Goal: Information Seeking & Learning: Learn about a topic

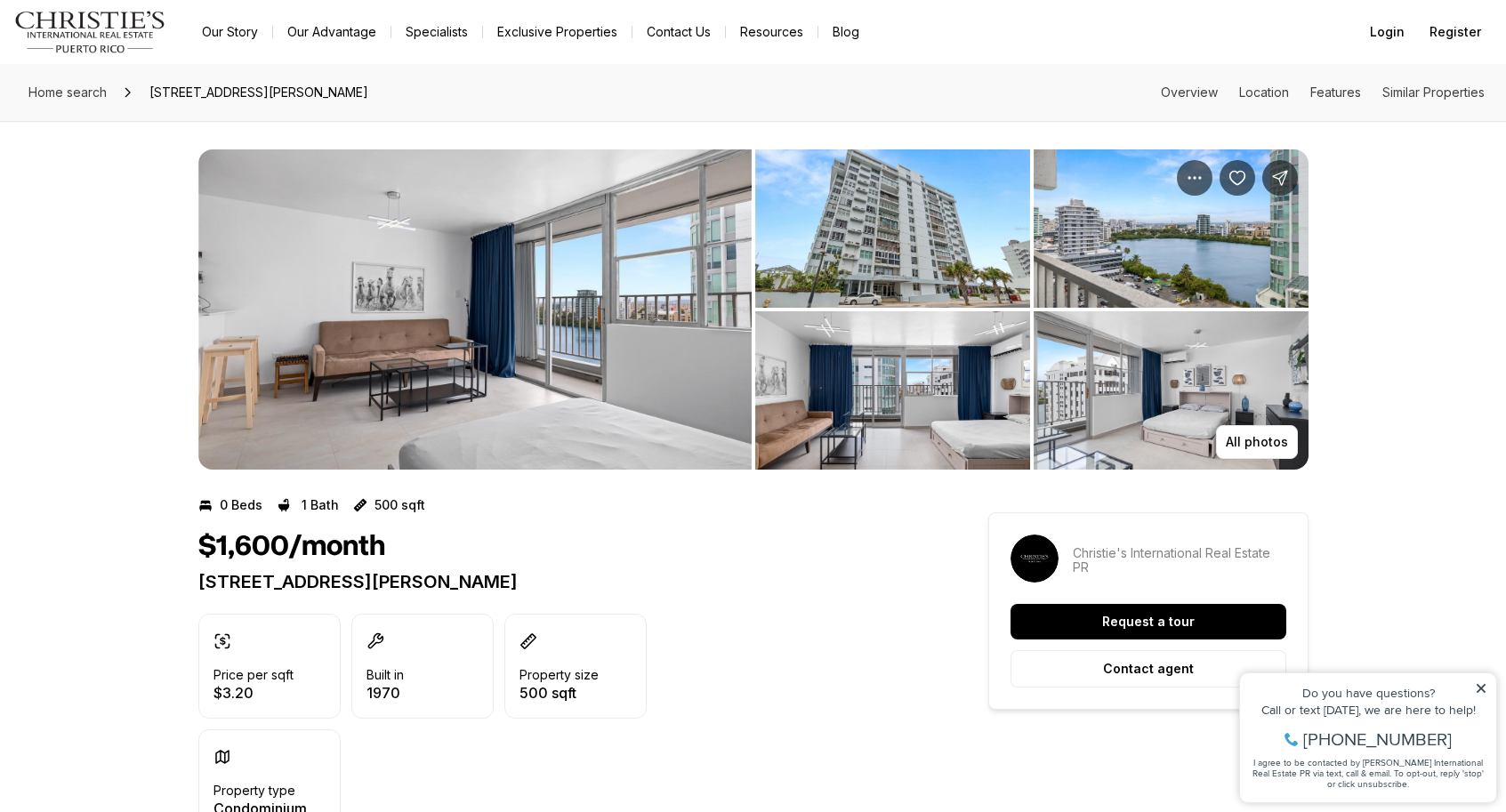
click at [625, 354] on img "View image gallery" at bounding box center [476, 310] width 554 height 320
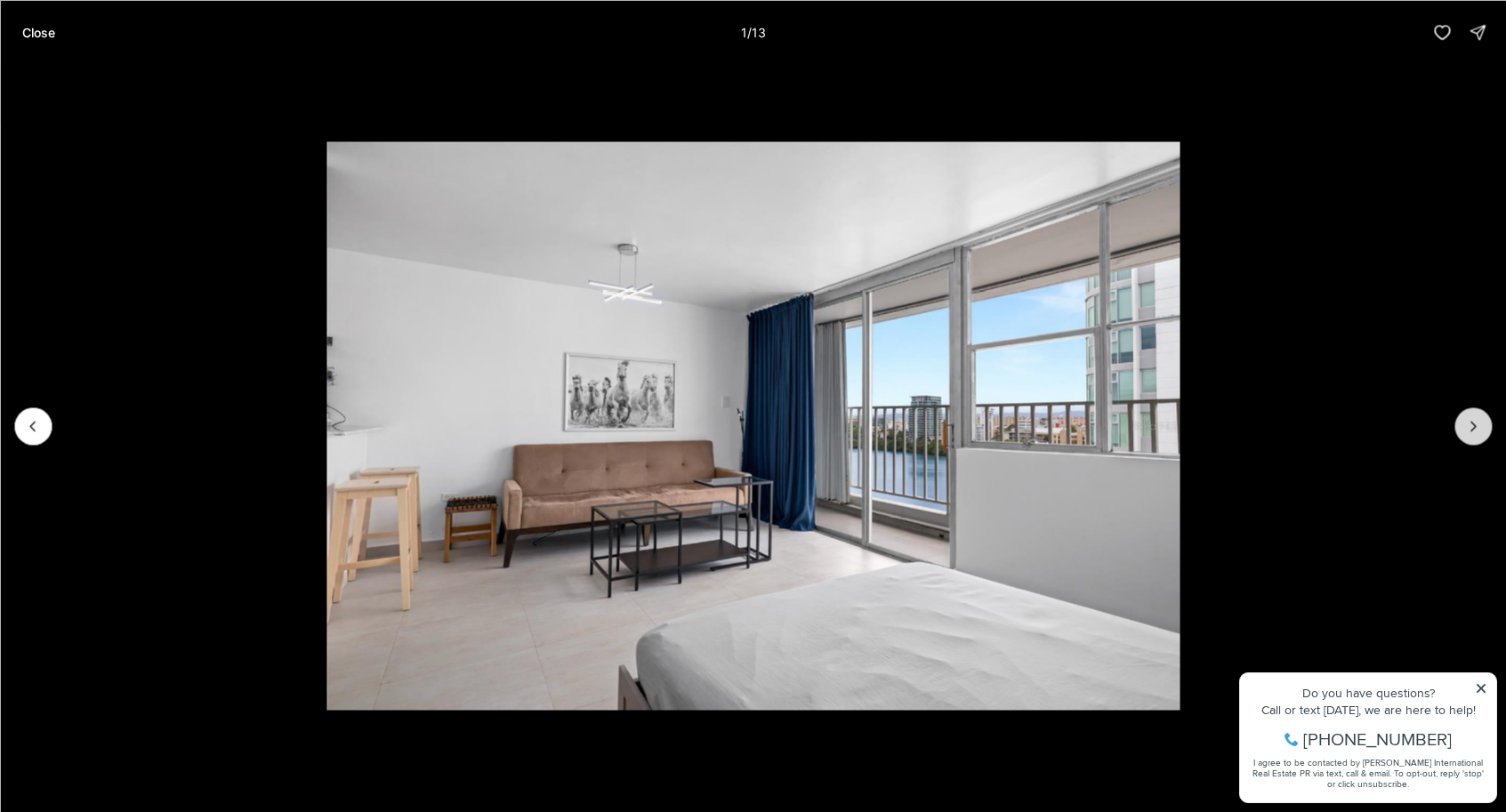
click at [1467, 426] on icon "Next slide" at bounding box center [1473, 425] width 17 height 17
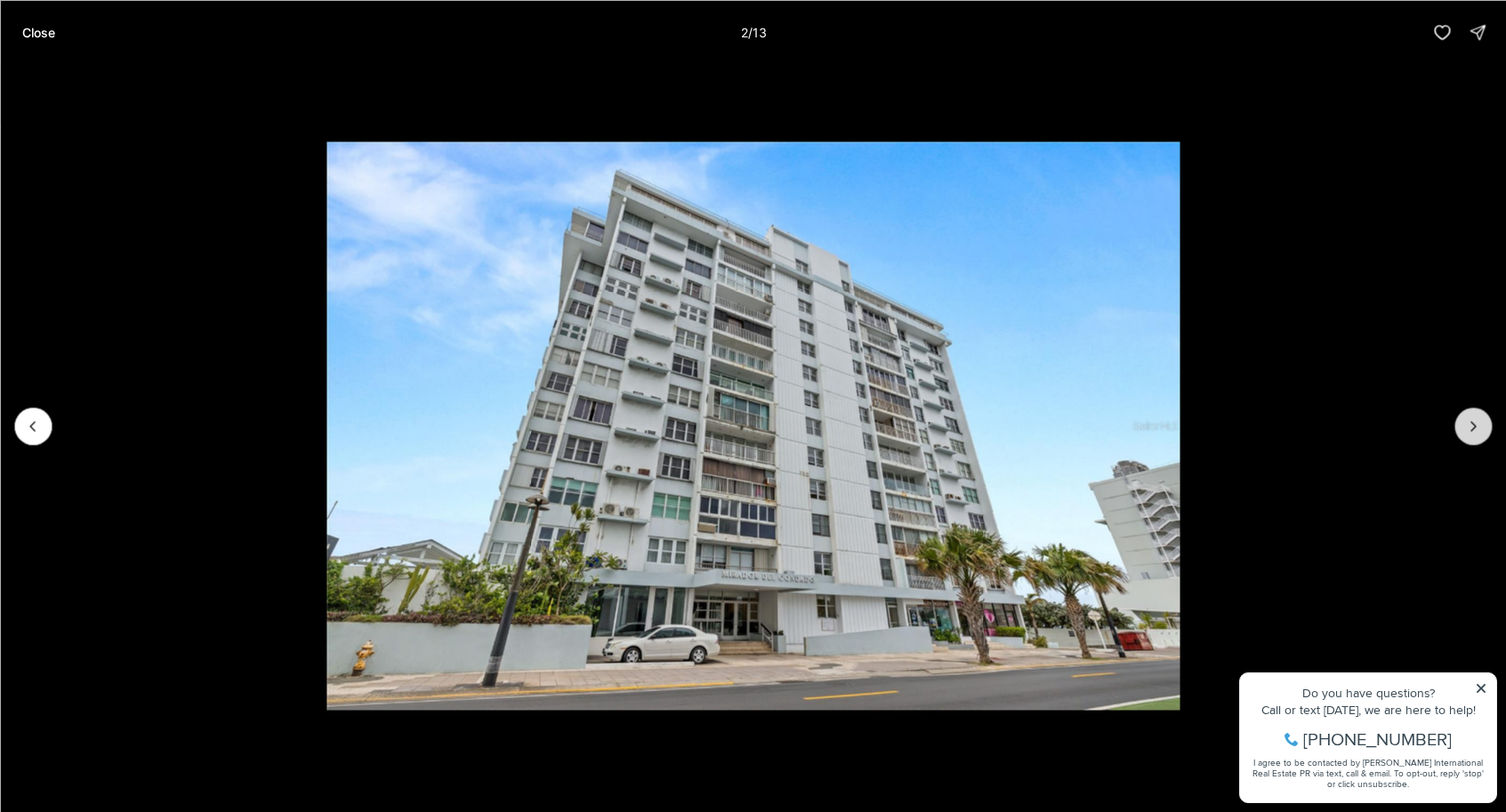
click at [1477, 421] on icon "Next slide" at bounding box center [1473, 425] width 17 height 17
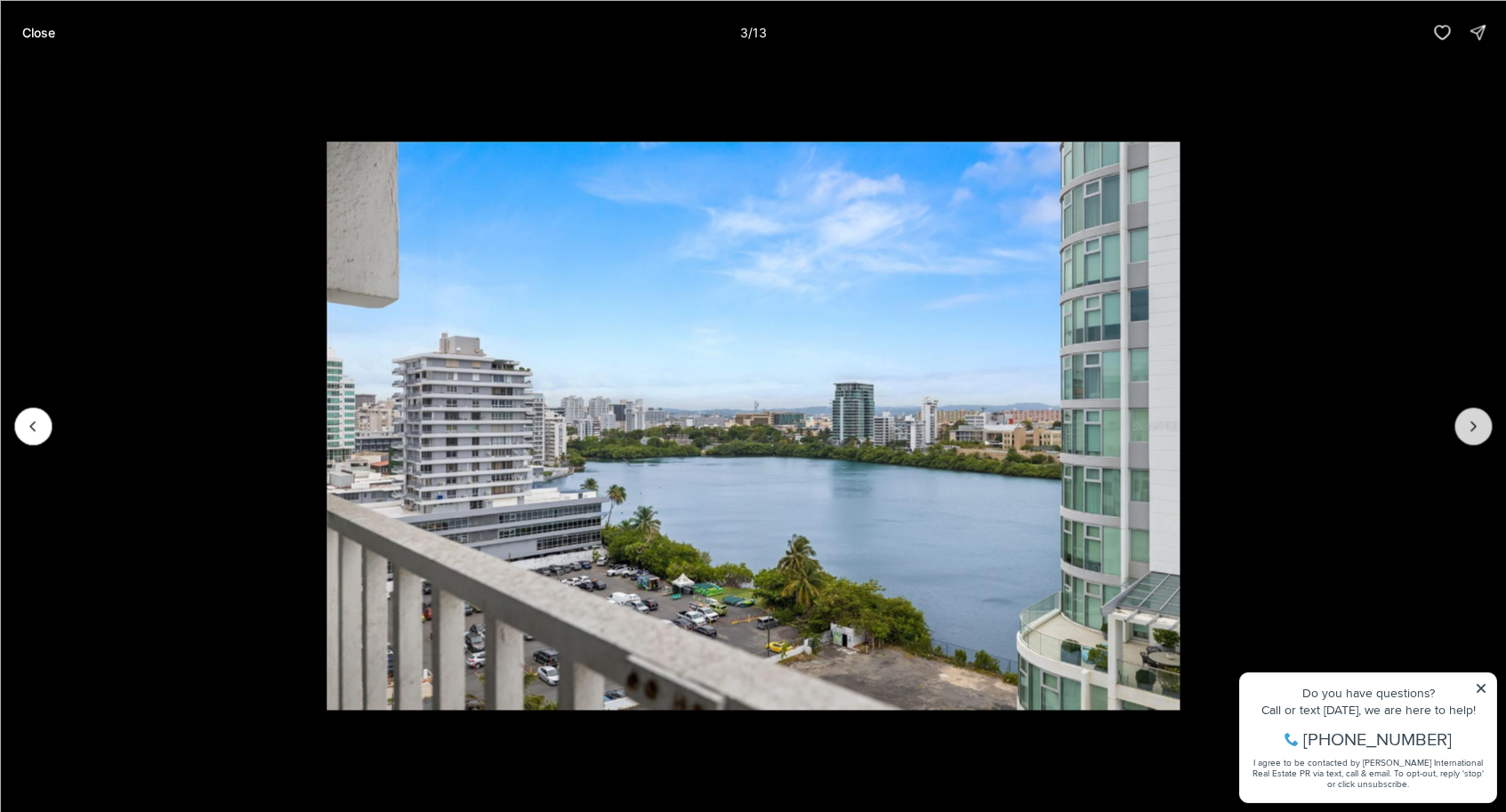
click at [1477, 421] on icon "Next slide" at bounding box center [1473, 425] width 17 height 17
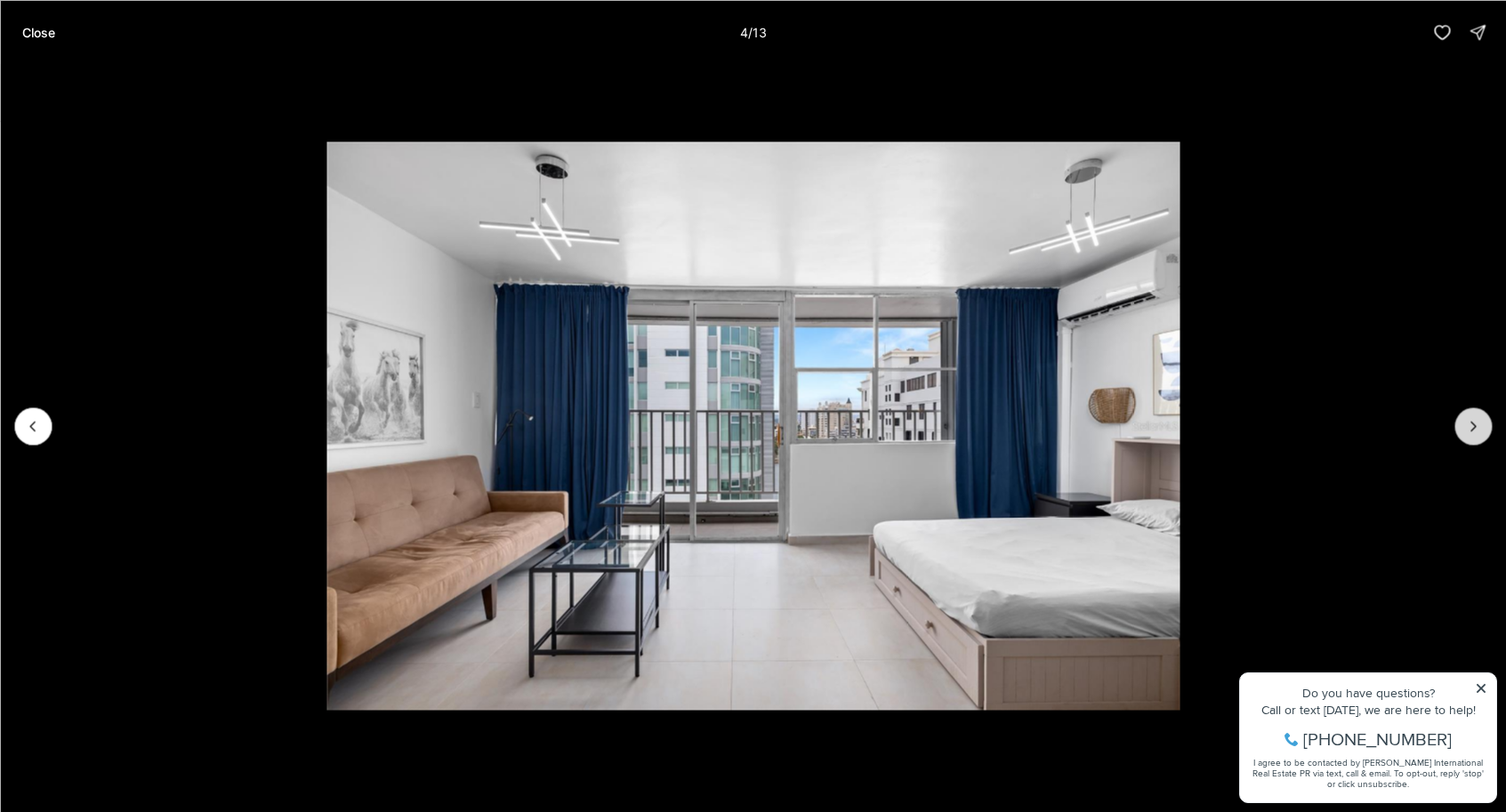
click at [1477, 421] on icon "Next slide" at bounding box center [1473, 425] width 17 height 17
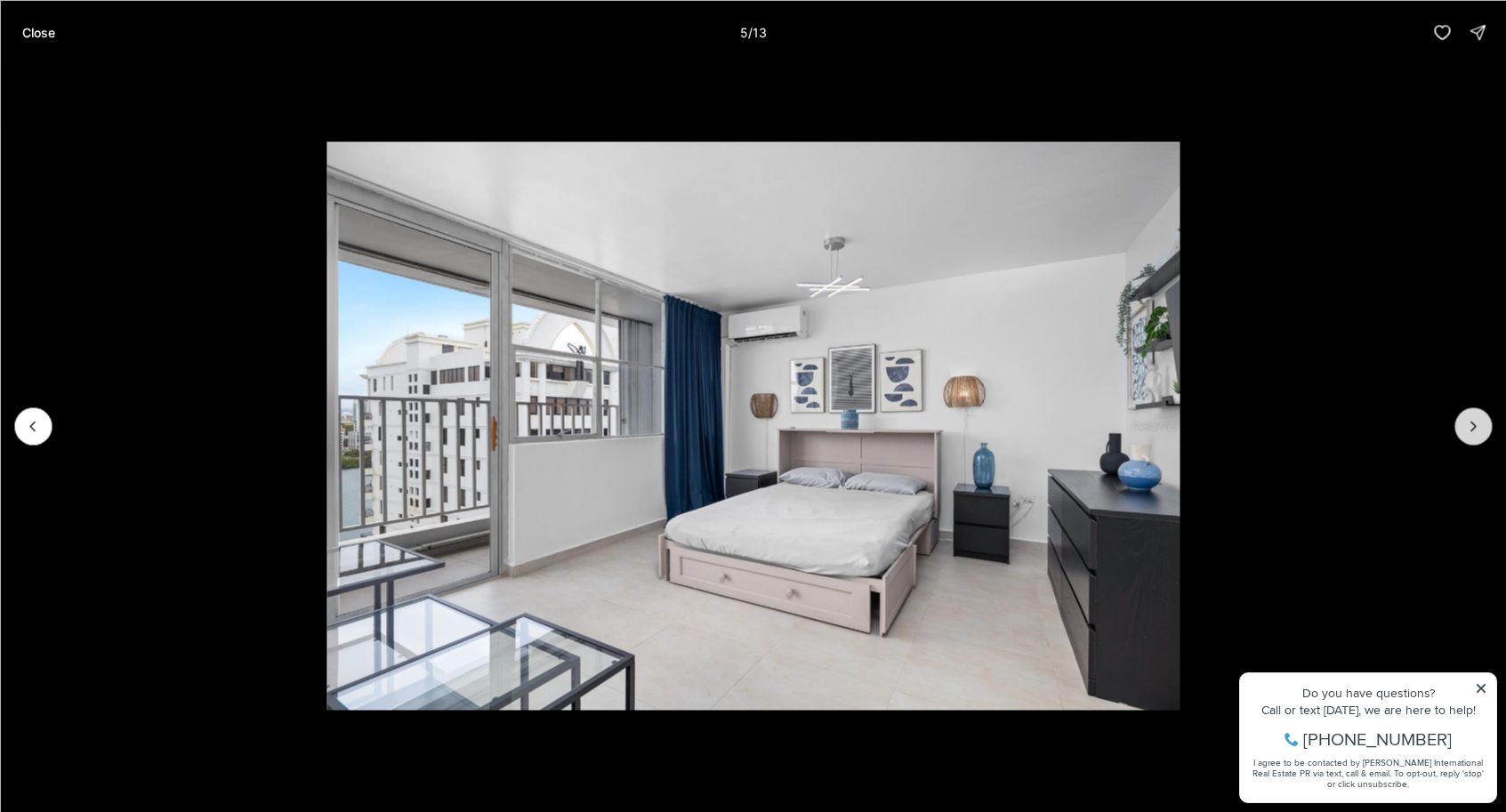
click at [1477, 421] on icon "Next slide" at bounding box center [1473, 425] width 17 height 17
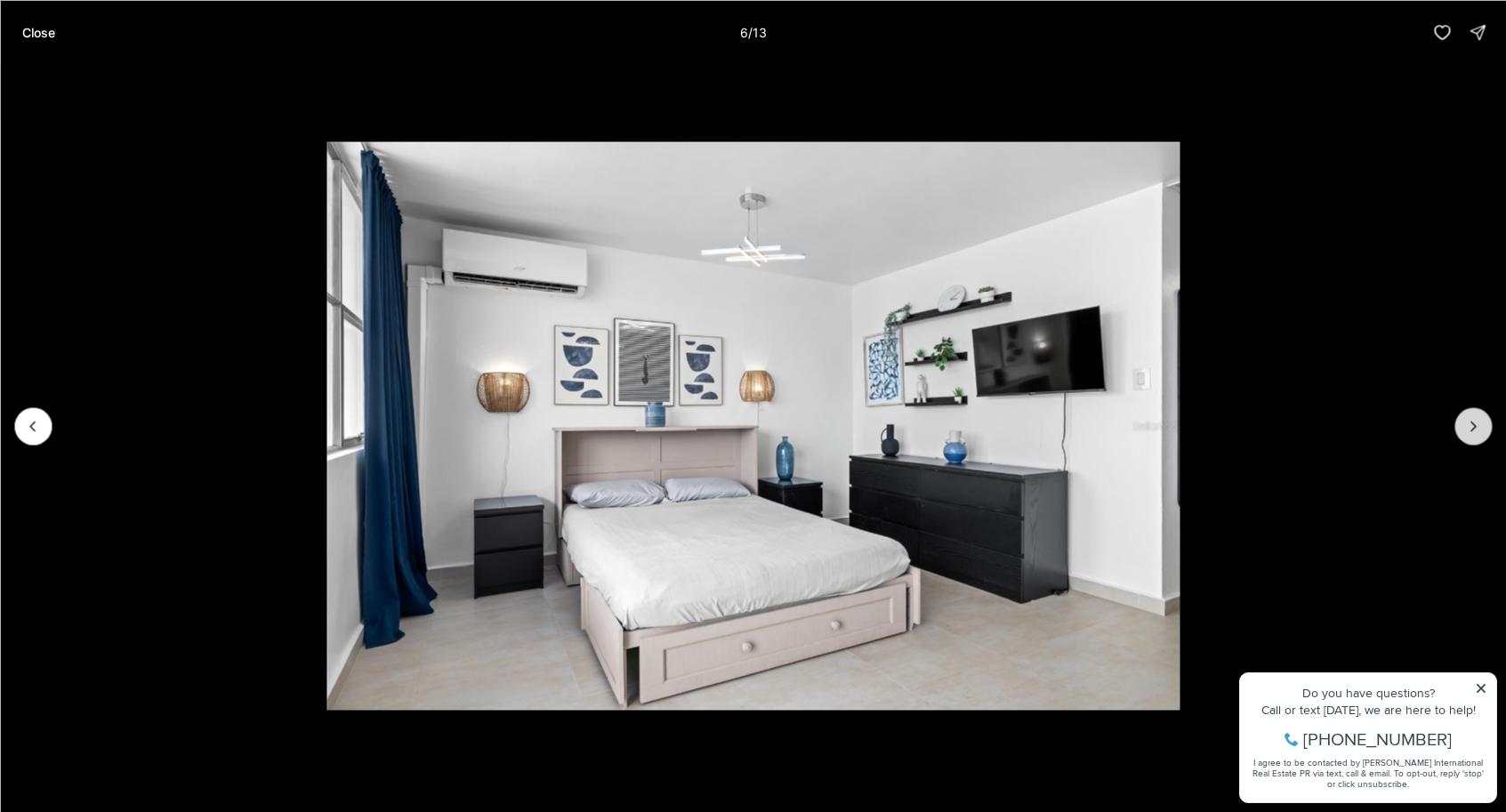
click at [1477, 421] on icon "Next slide" at bounding box center [1473, 425] width 17 height 17
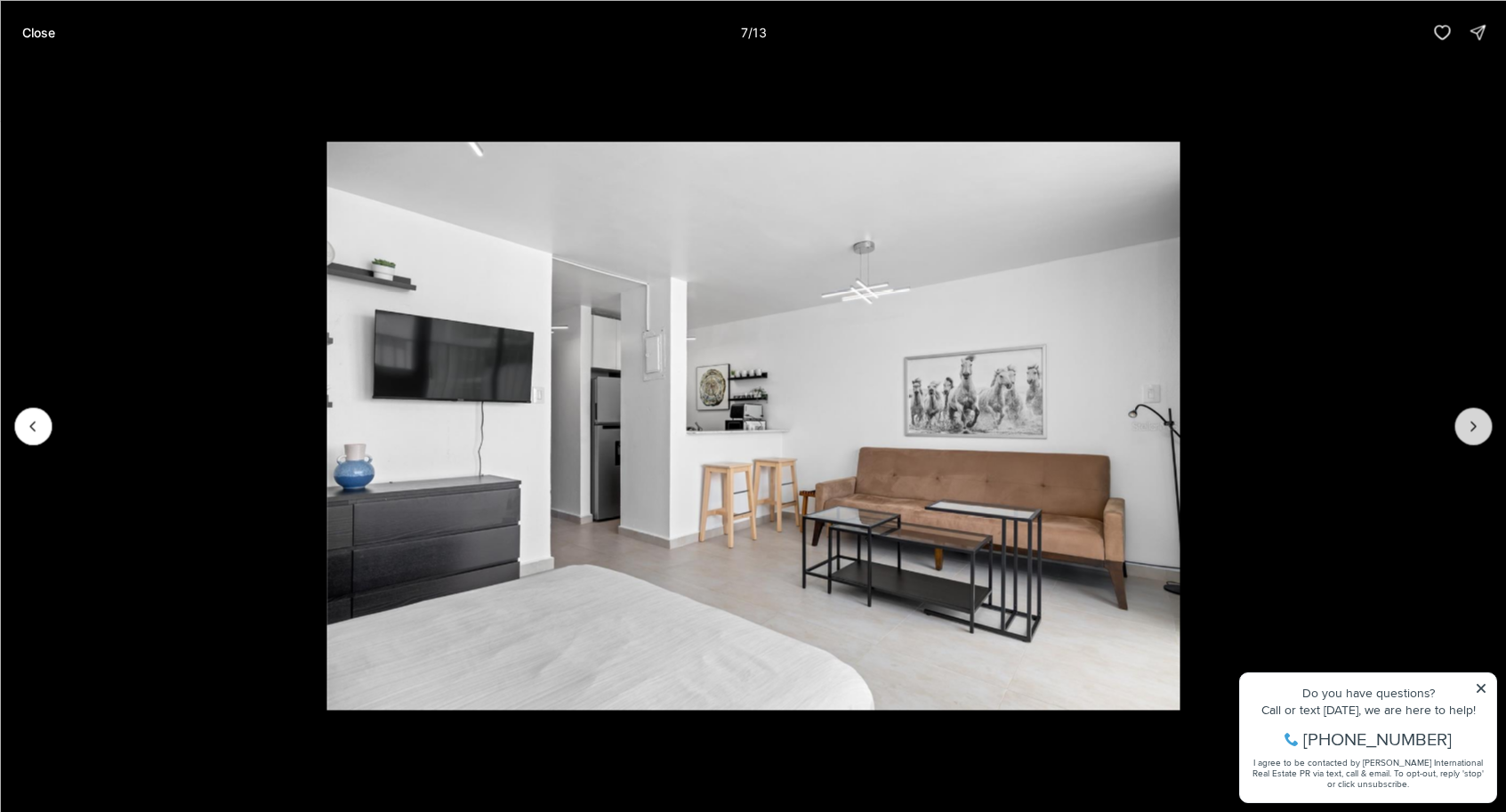
click at [1477, 421] on icon "Next slide" at bounding box center [1473, 425] width 17 height 17
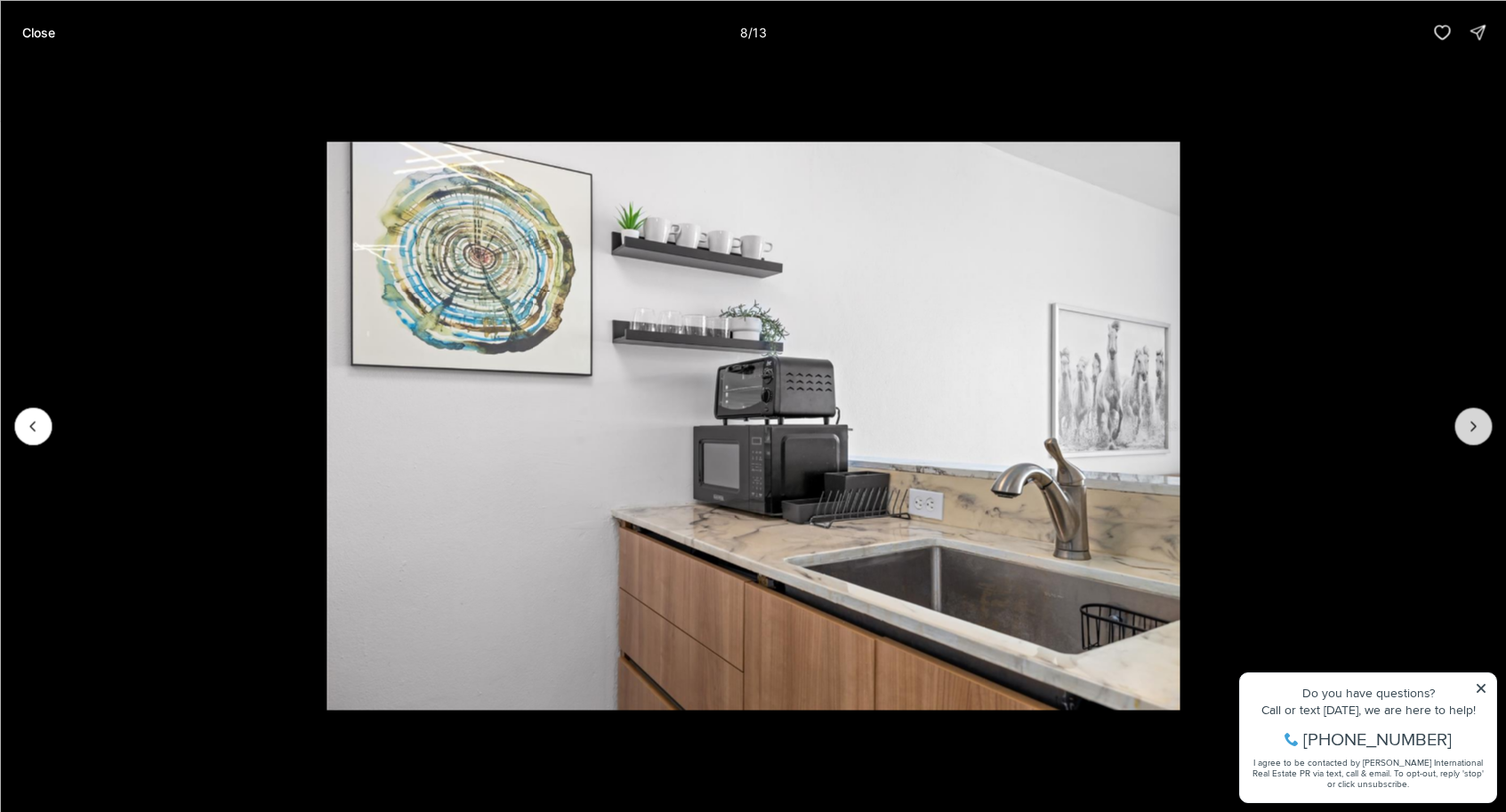
click at [1477, 421] on icon "Next slide" at bounding box center [1473, 425] width 17 height 17
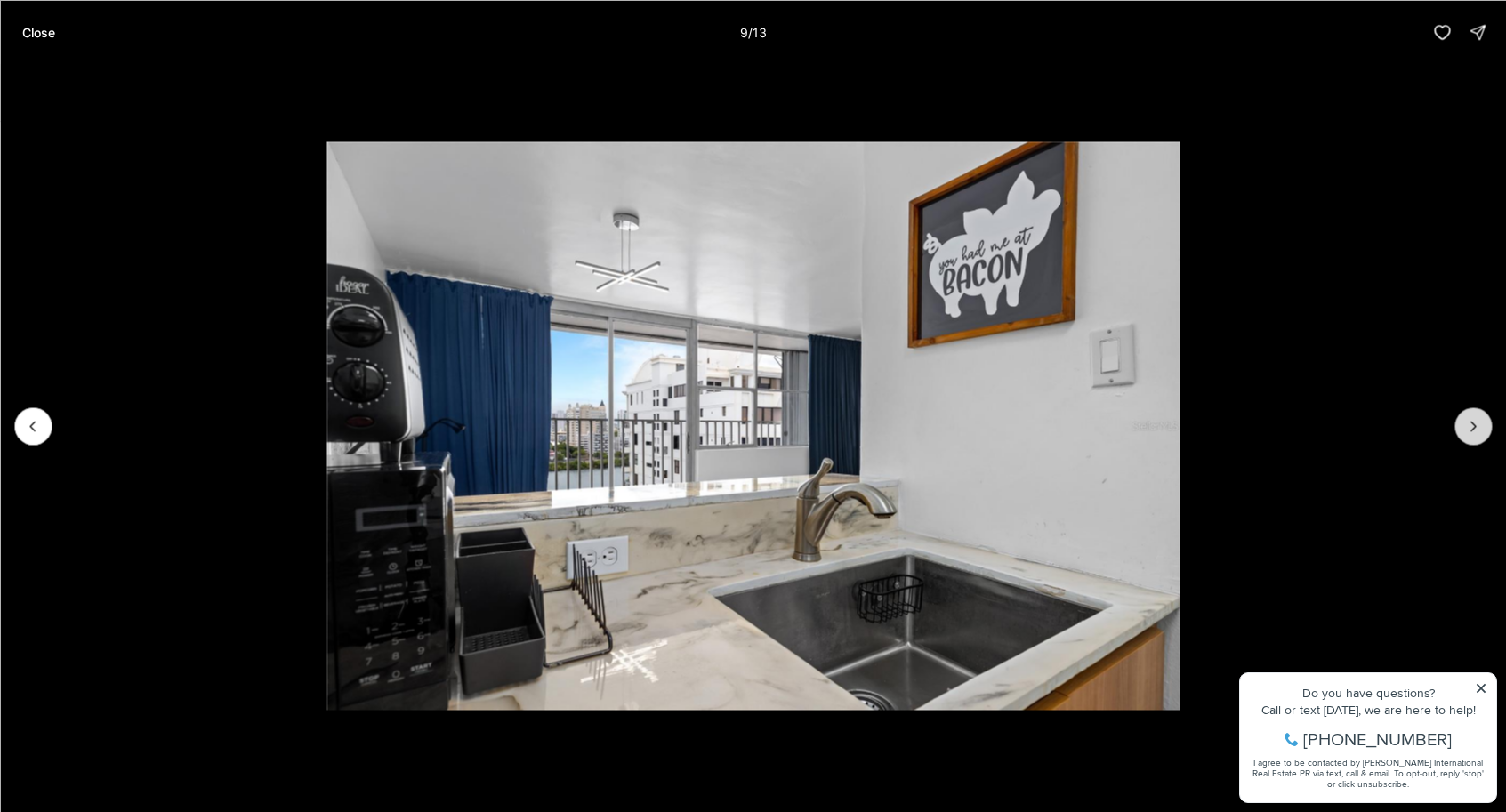
click at [1477, 421] on icon "Next slide" at bounding box center [1473, 425] width 17 height 17
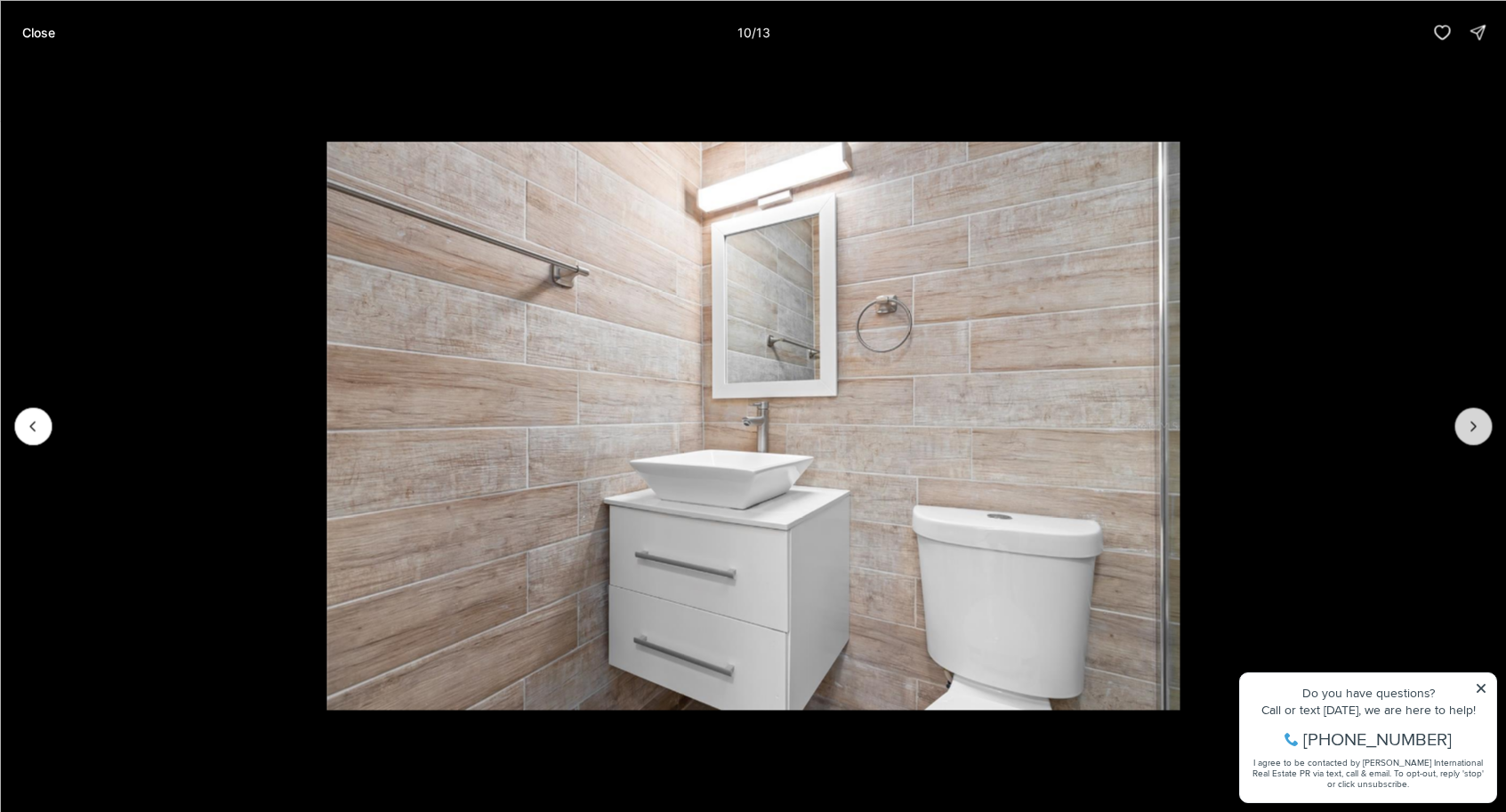
click at [1477, 421] on icon "Next slide" at bounding box center [1473, 425] width 17 height 17
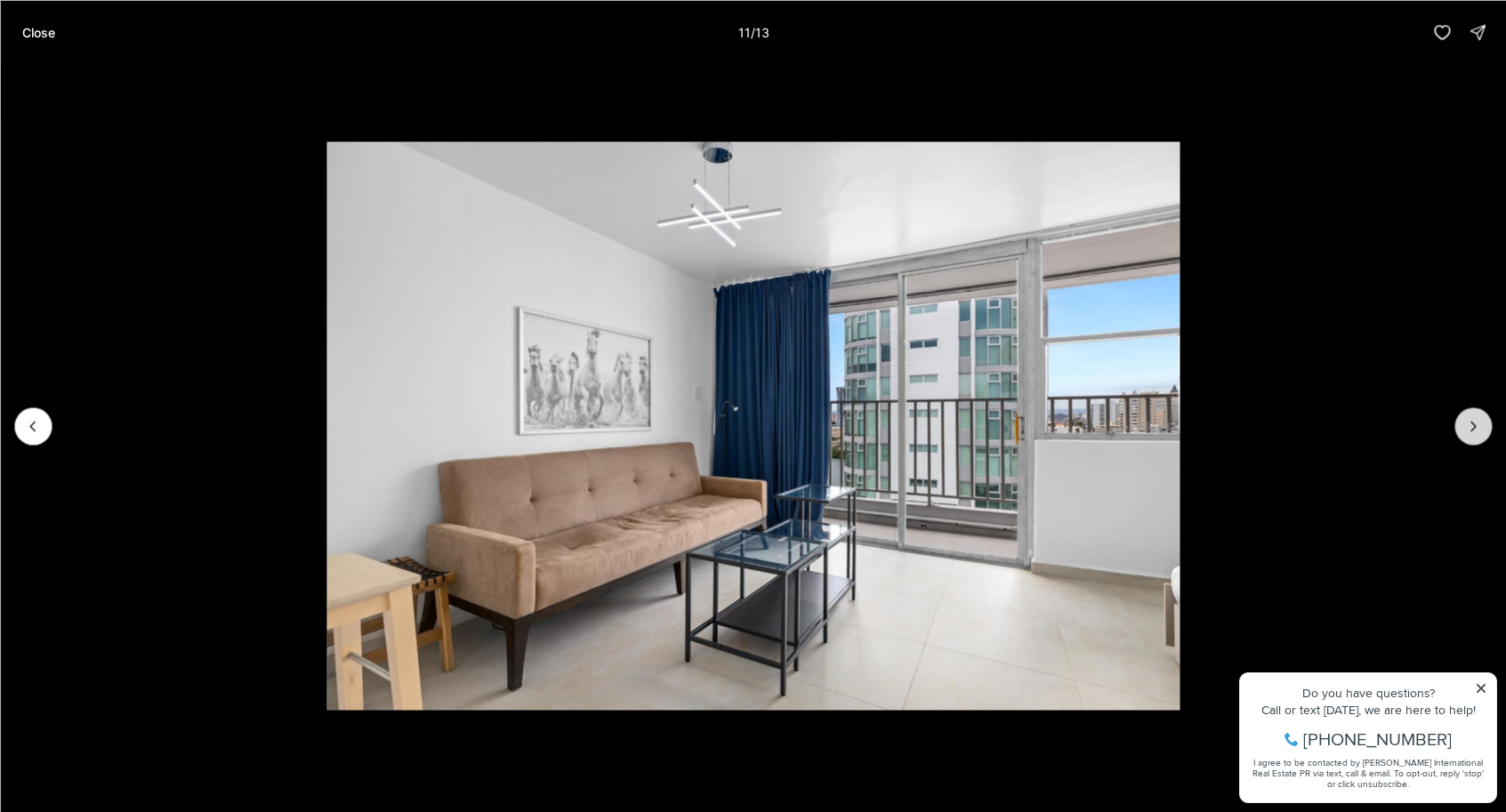
click at [1477, 421] on icon "Next slide" at bounding box center [1473, 425] width 17 height 17
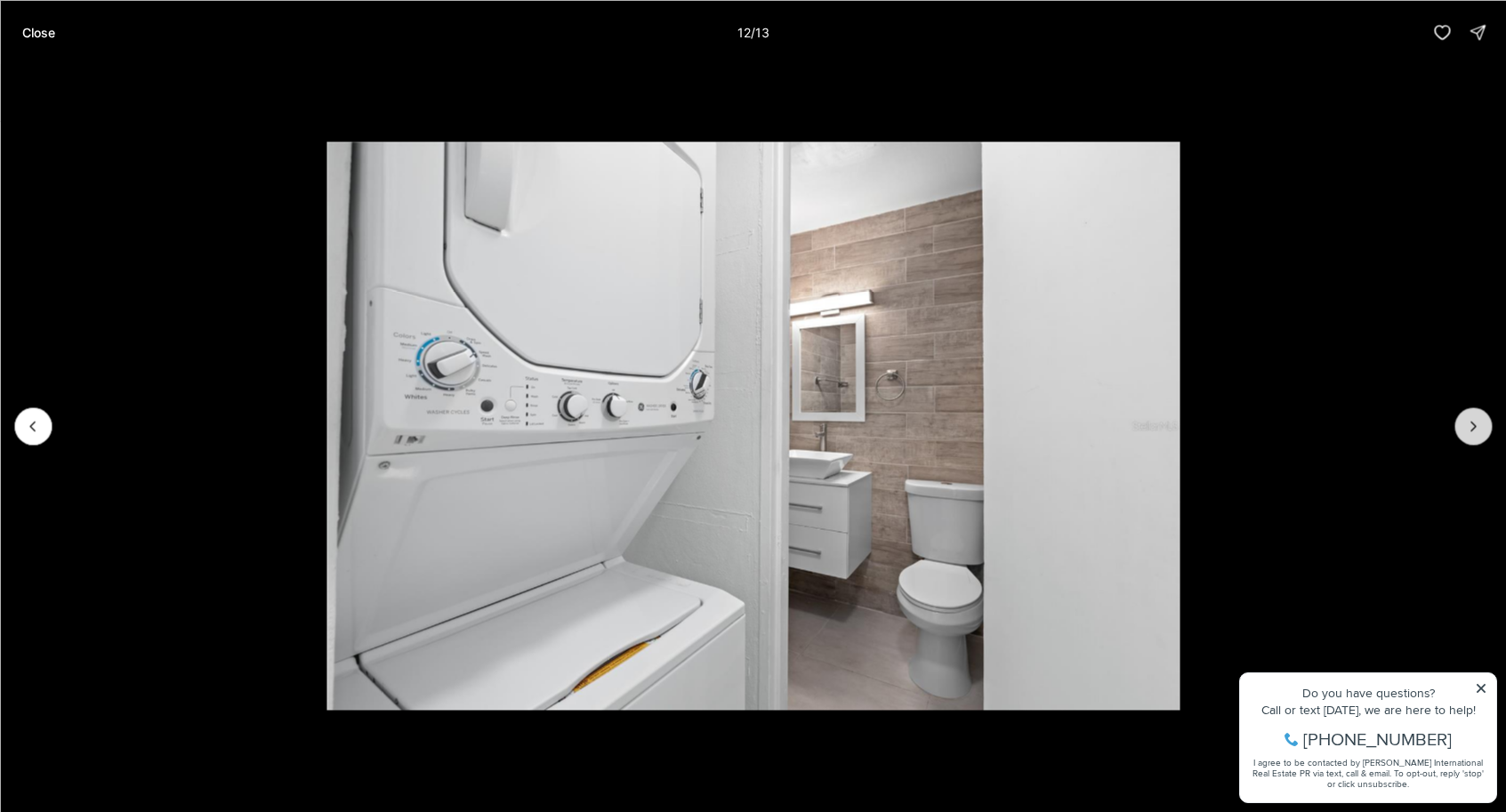
click at [1477, 421] on icon "Next slide" at bounding box center [1473, 425] width 17 height 17
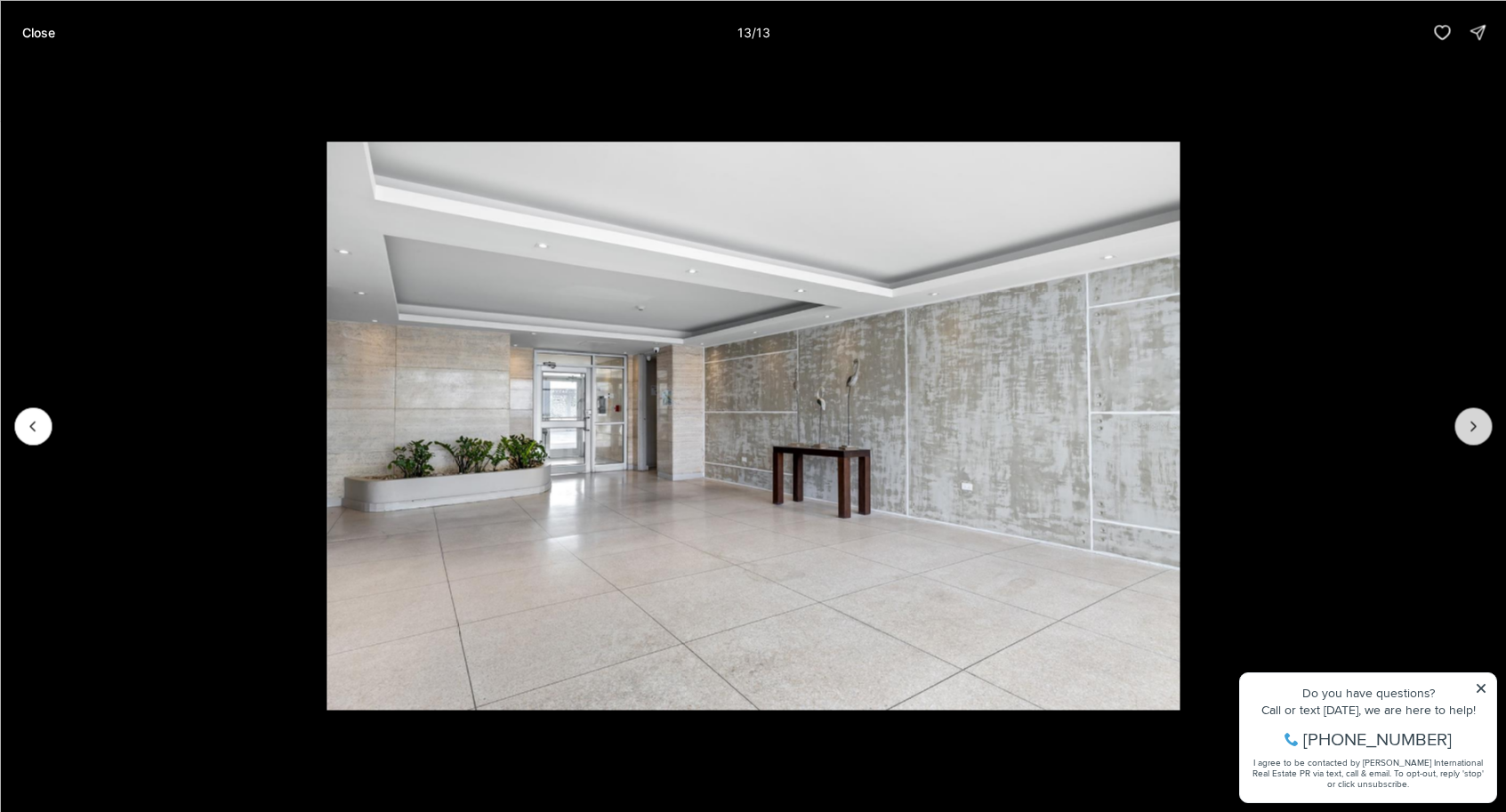
click at [1477, 421] on div at bounding box center [1473, 425] width 38 height 38
click at [32, 41] on button "Close" at bounding box center [38, 32] width 54 height 36
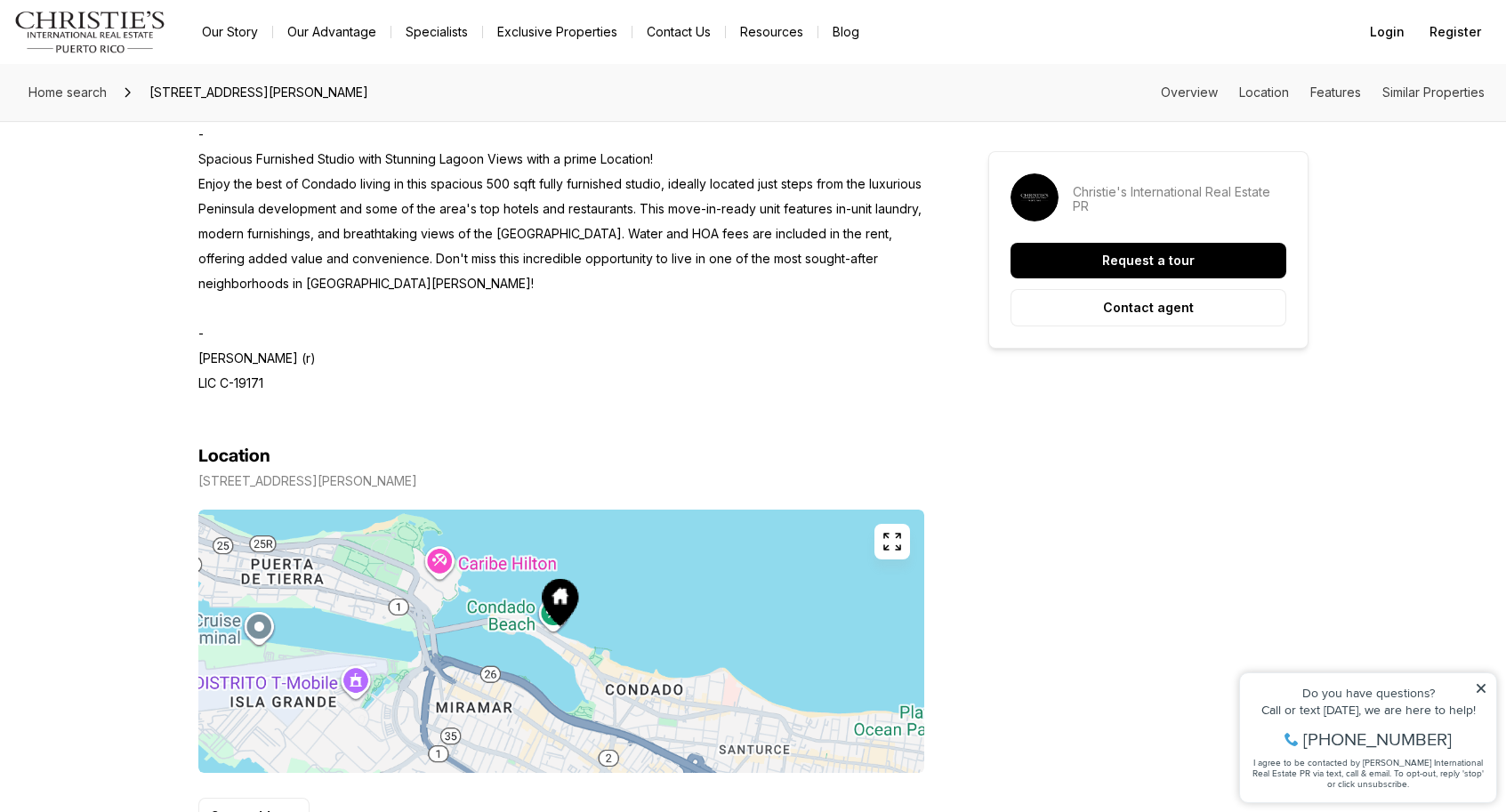
scroll to position [1176, 0]
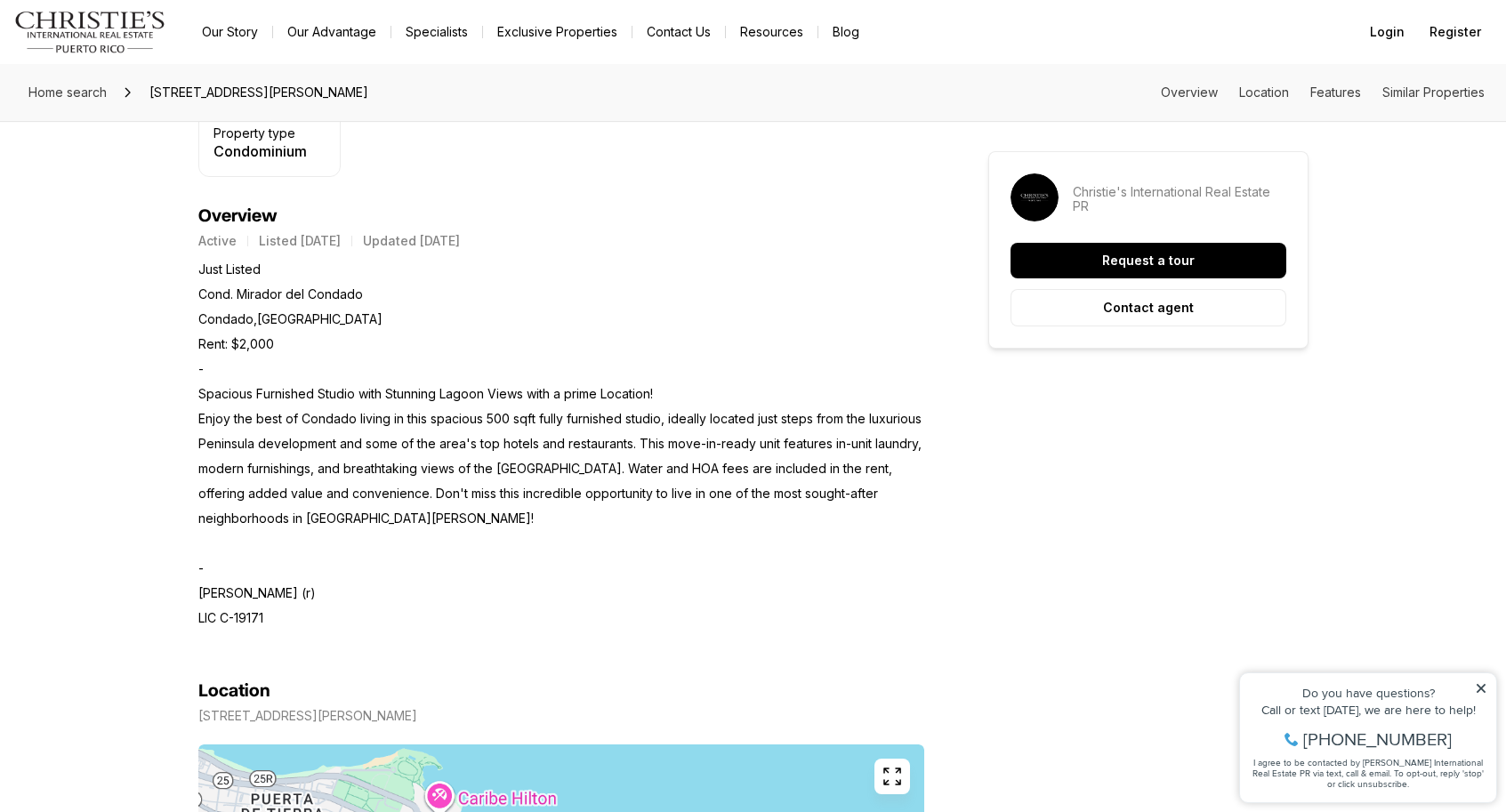
scroll to position [666, 0]
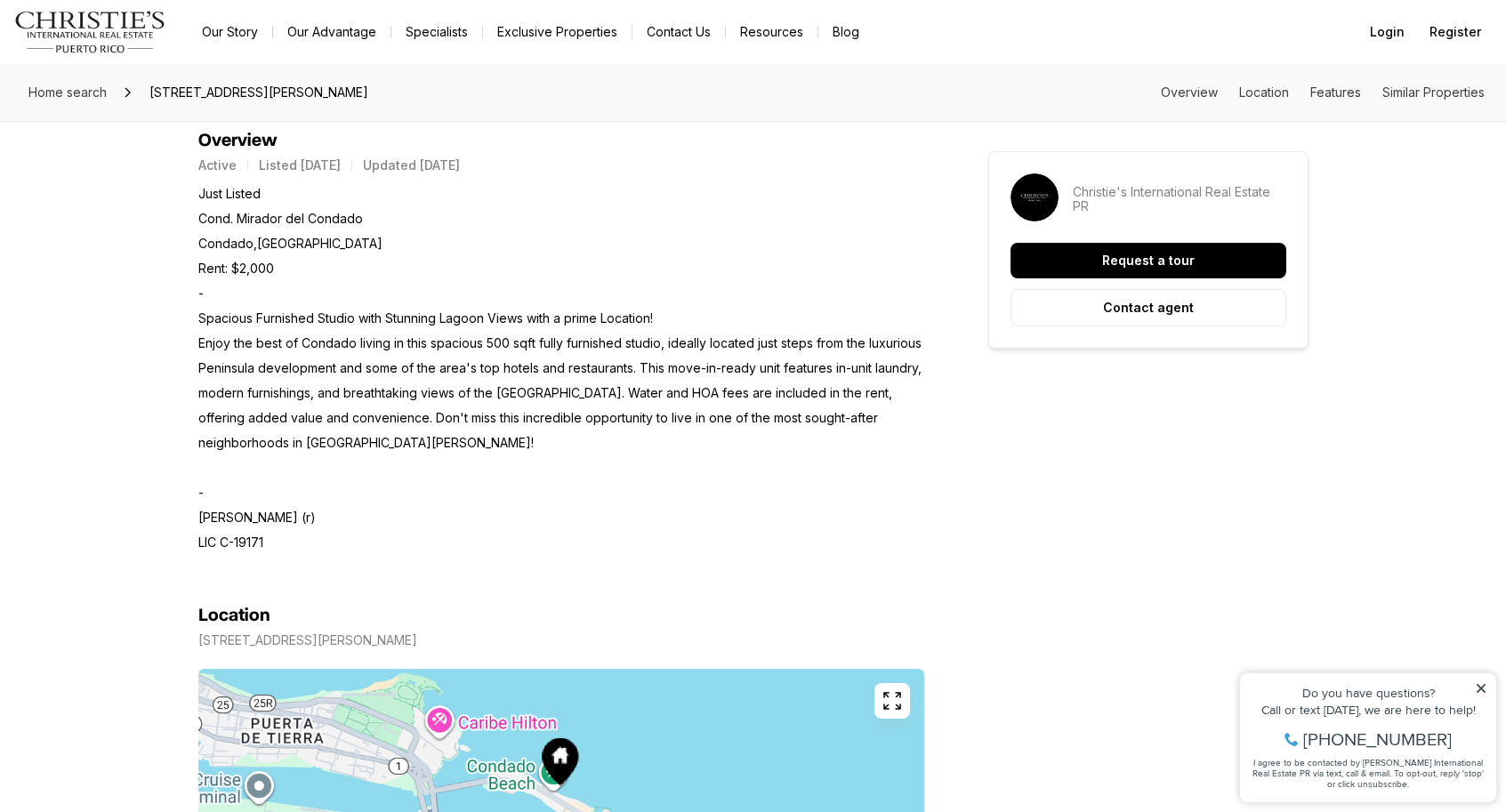
scroll to position [741, 0]
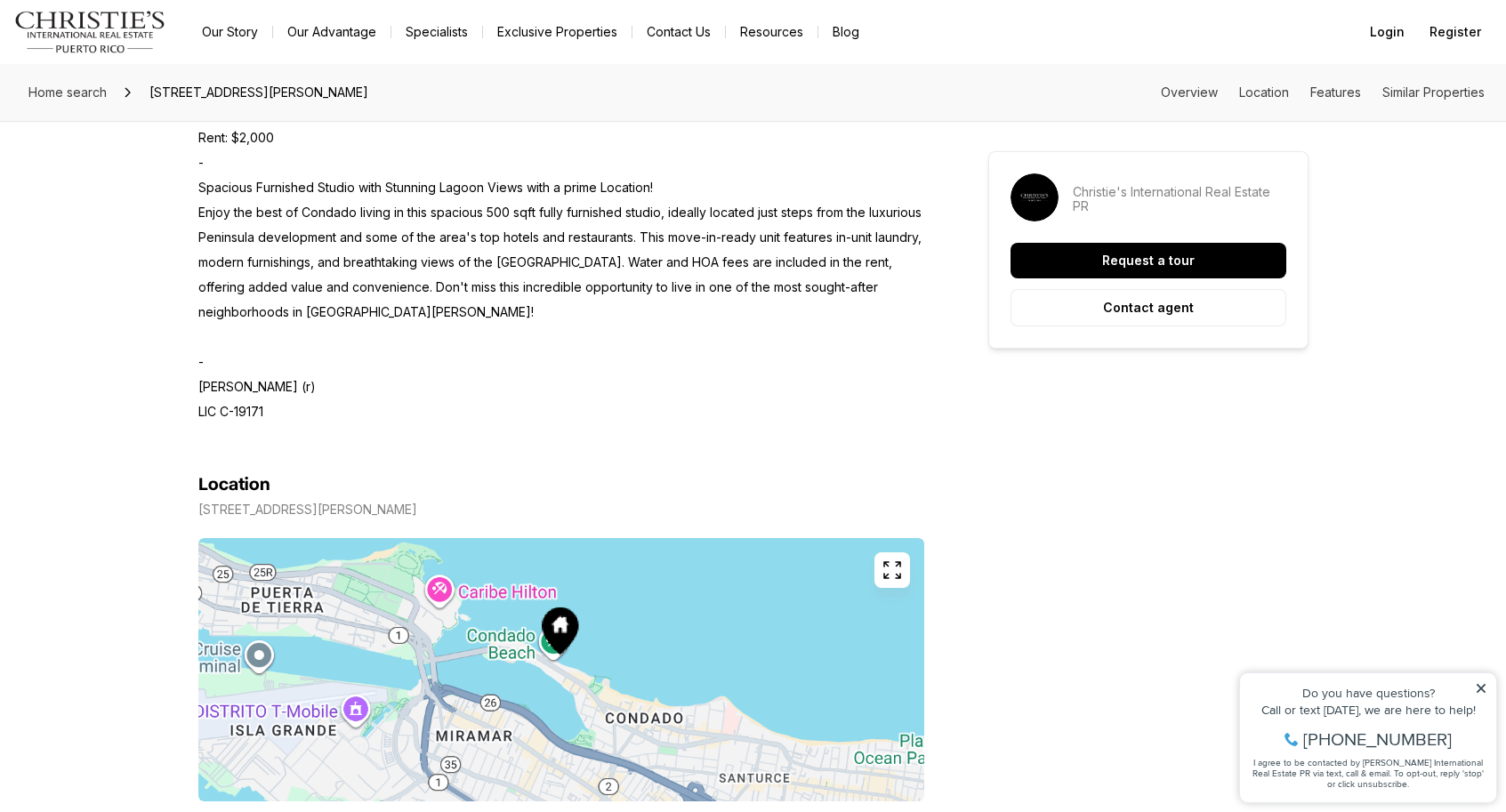
scroll to position [865, 0]
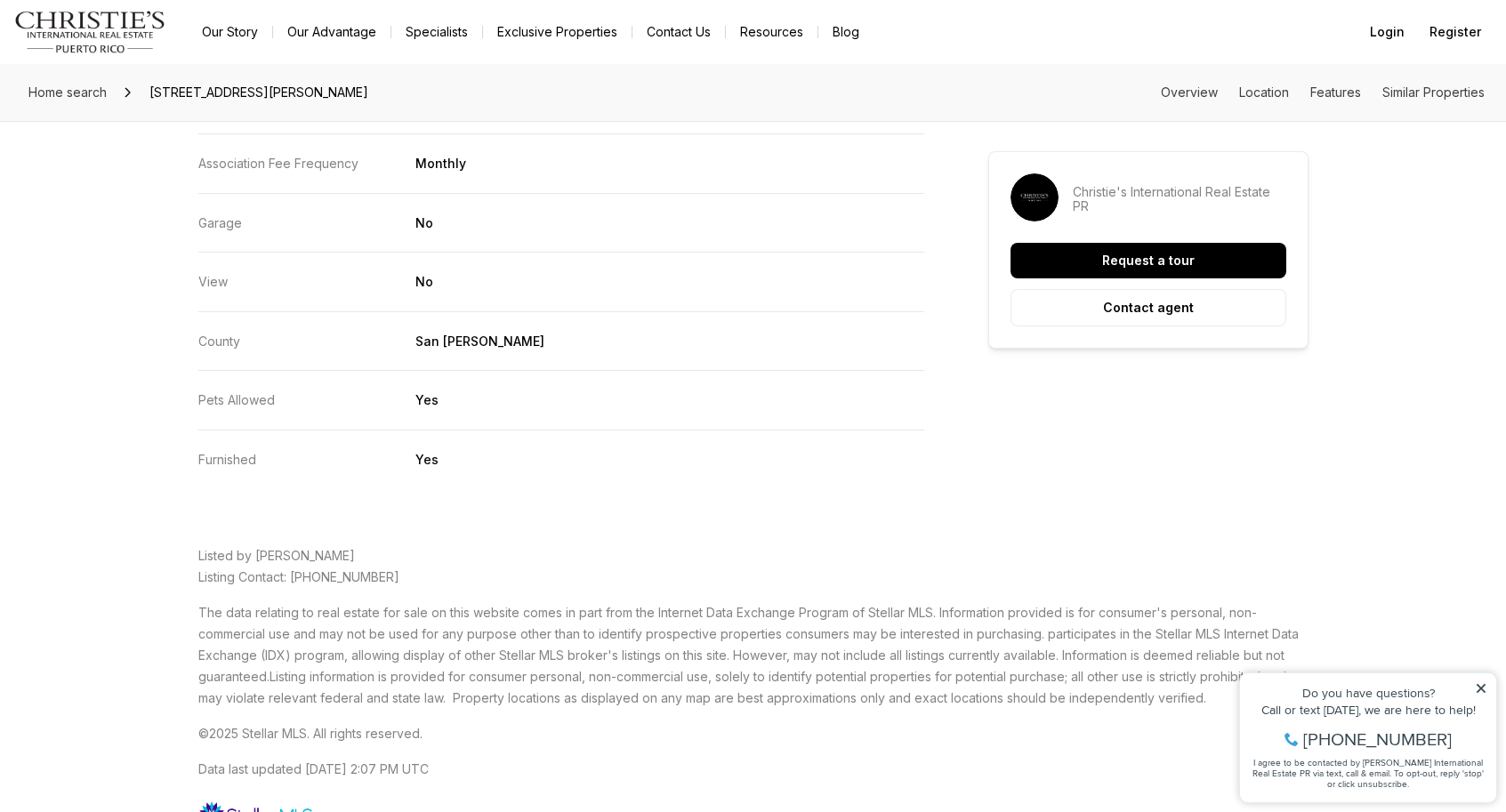
scroll to position [3488, 0]
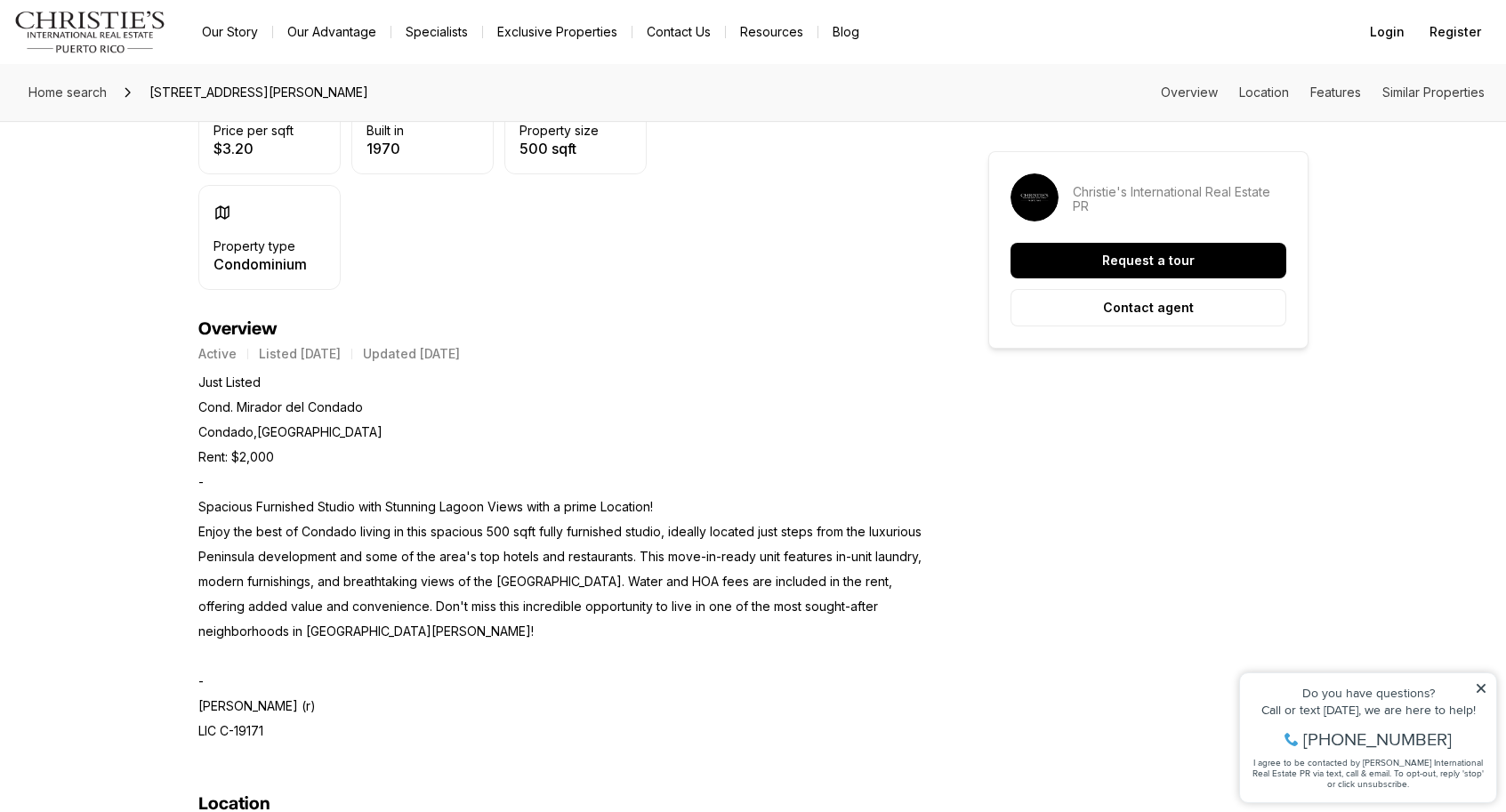
scroll to position [0, 0]
